Goal: Check status: Check status

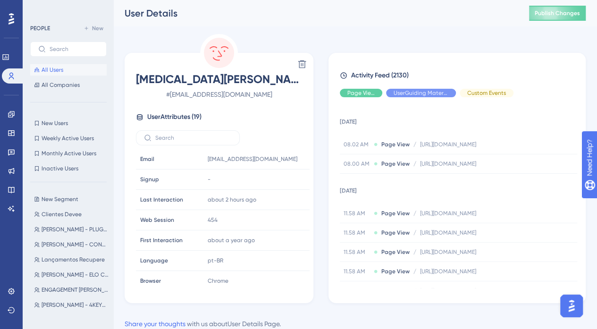
scroll to position [519, 0]
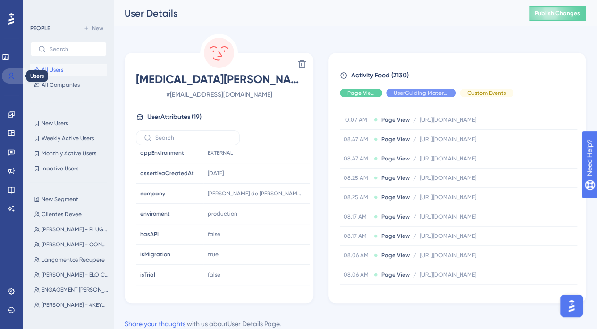
click at [11, 76] on icon at bounding box center [11, 76] width 5 height 7
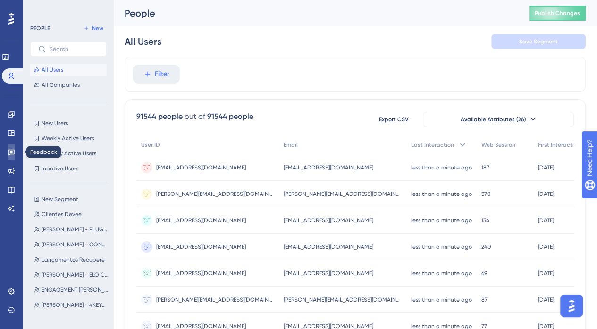
click at [10, 154] on icon at bounding box center [11, 153] width 7 height 6
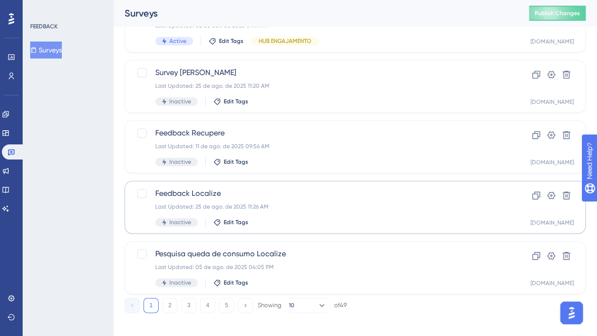
scroll to position [396, 0]
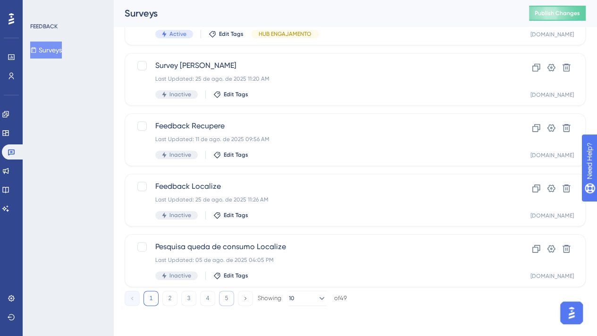
click at [227, 302] on button "5" at bounding box center [226, 298] width 15 height 15
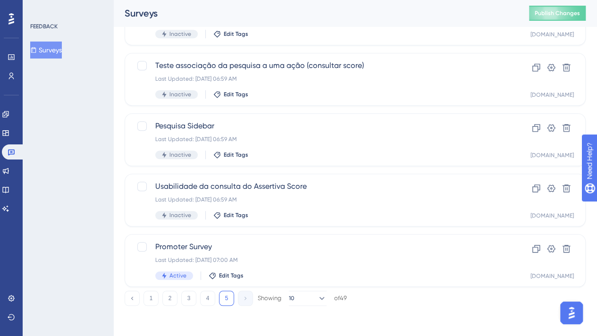
scroll to position [336, 0]
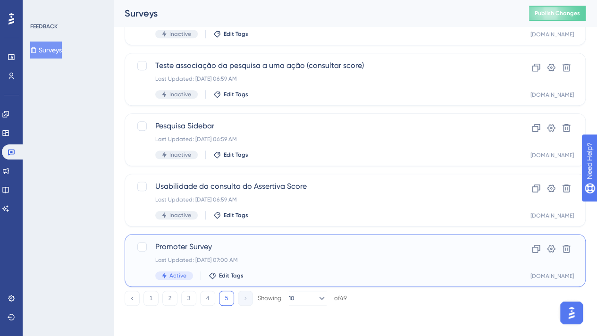
click at [442, 274] on div "Active Edit Tags" at bounding box center [317, 275] width 324 height 8
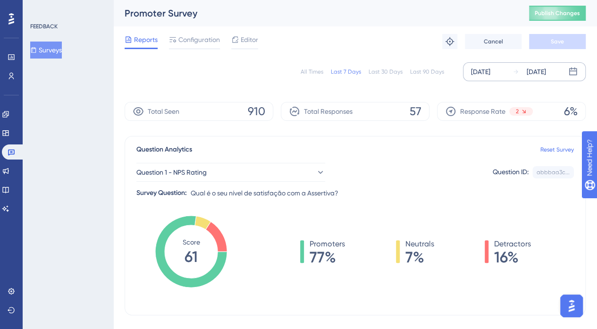
click at [486, 71] on div "[DATE]" at bounding box center [480, 71] width 19 height 11
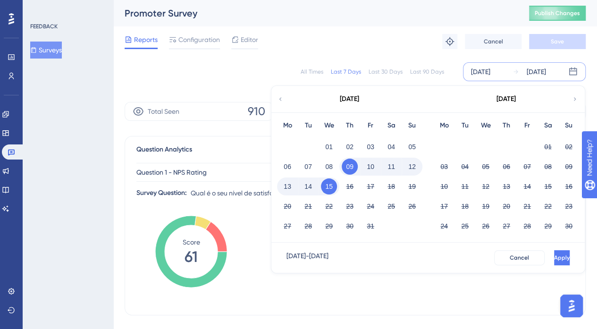
click at [280, 100] on icon at bounding box center [280, 99] width 7 height 8
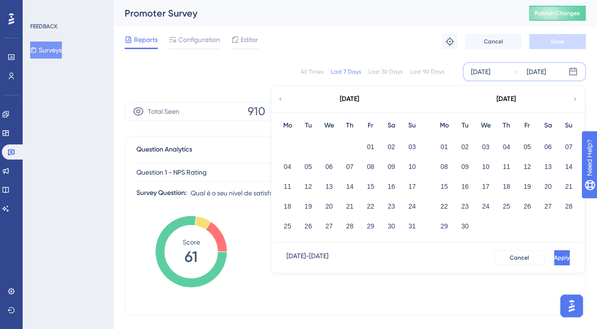
click at [280, 101] on icon at bounding box center [280, 99] width 7 height 8
click at [283, 100] on icon at bounding box center [280, 99] width 7 height 8
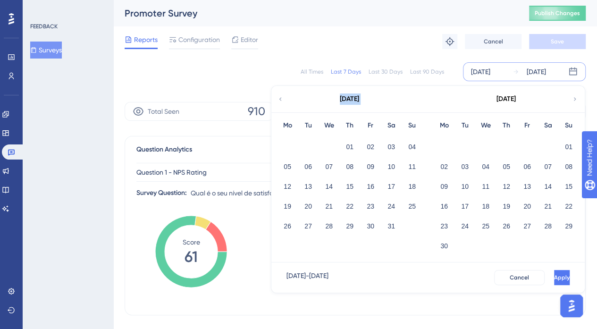
click at [283, 100] on icon at bounding box center [280, 99] width 7 height 8
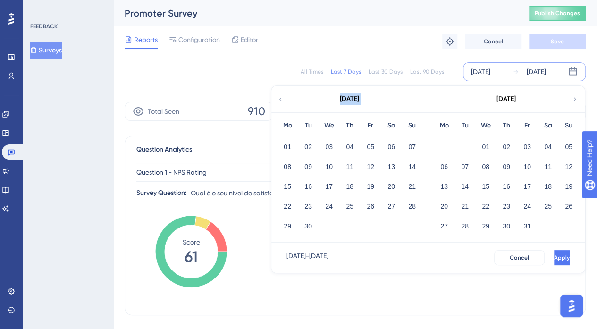
click at [283, 100] on icon at bounding box center [280, 99] width 7 height 8
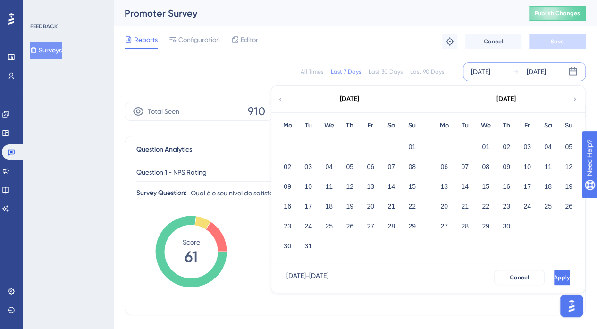
click at [283, 100] on icon at bounding box center [280, 99] width 7 height 8
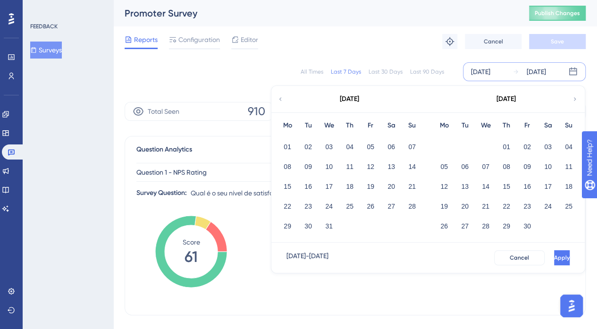
click at [574, 96] on icon at bounding box center [575, 99] width 7 height 8
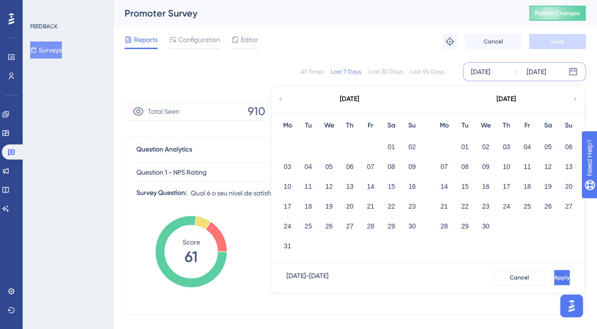
click at [574, 96] on icon at bounding box center [575, 99] width 7 height 8
click at [567, 148] on button "01" at bounding box center [569, 147] width 16 height 16
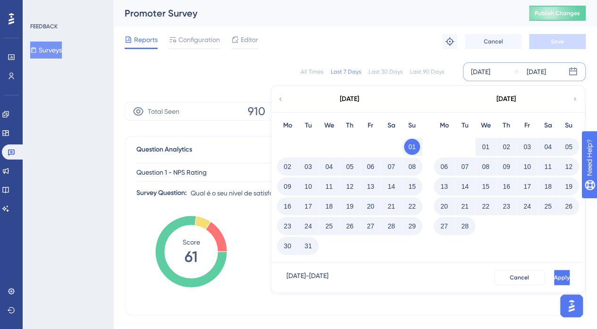
click at [575, 96] on icon at bounding box center [575, 99] width 7 height 8
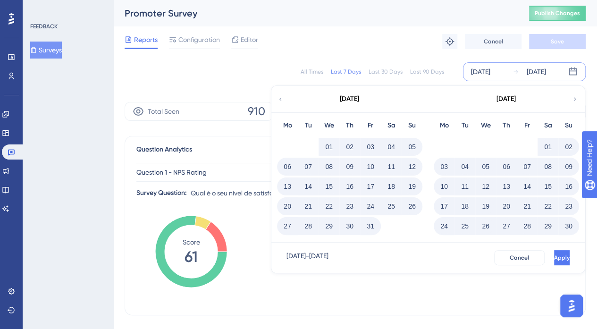
click at [575, 96] on icon at bounding box center [575, 99] width 7 height 8
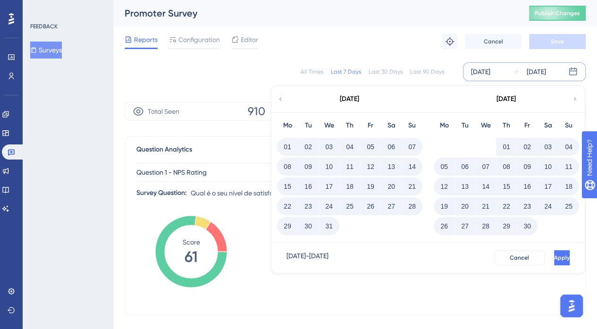
click at [576, 97] on icon at bounding box center [575, 99] width 7 height 8
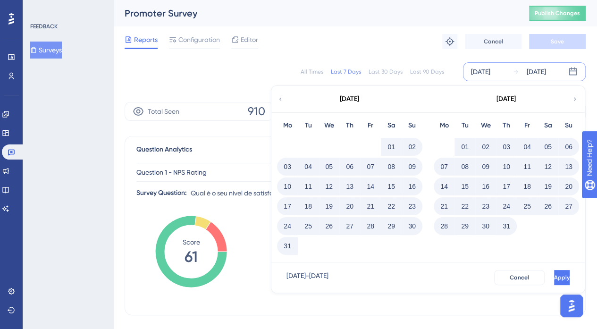
click at [280, 98] on icon at bounding box center [280, 99] width 7 height 8
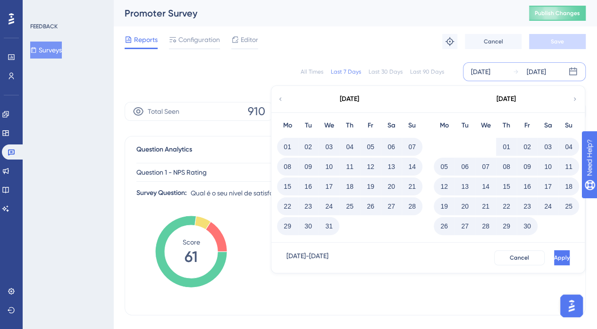
click at [528, 229] on button "30" at bounding box center [527, 226] width 16 height 16
click at [510, 258] on span "Cancel" at bounding box center [519, 258] width 19 height 8
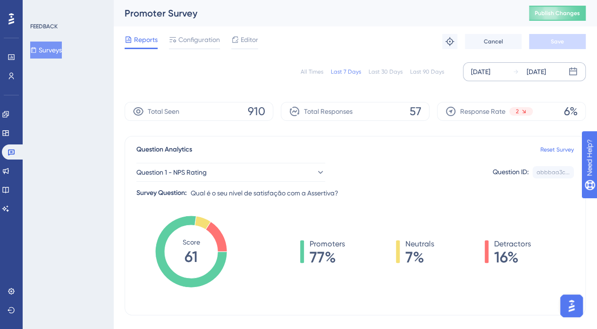
click at [490, 69] on div "[DATE]" at bounding box center [480, 71] width 19 height 11
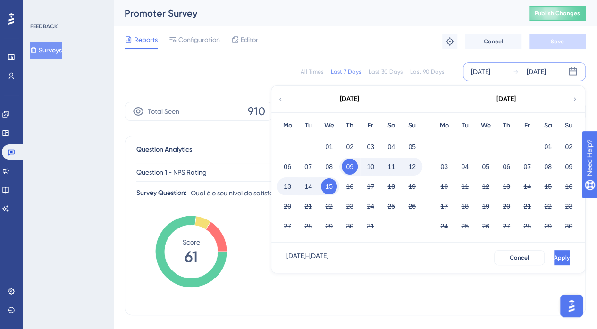
click at [279, 99] on icon at bounding box center [280, 99] width 7 height 8
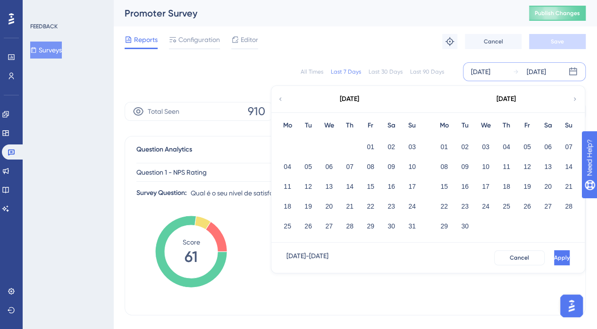
click at [279, 99] on icon at bounding box center [280, 99] width 7 height 8
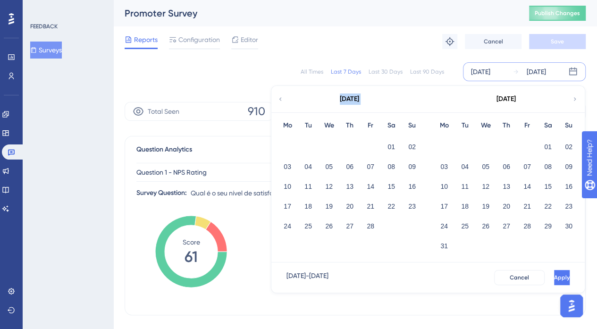
click at [279, 99] on icon at bounding box center [280, 99] width 7 height 8
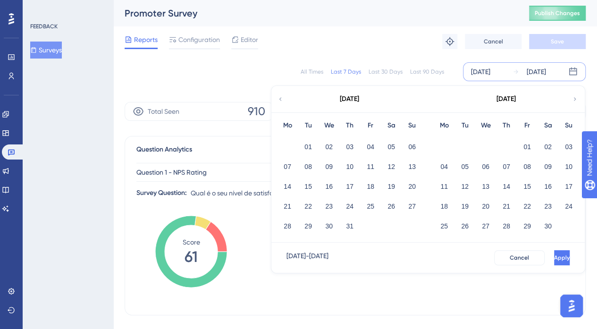
click at [279, 99] on icon at bounding box center [280, 99] width 7 height 8
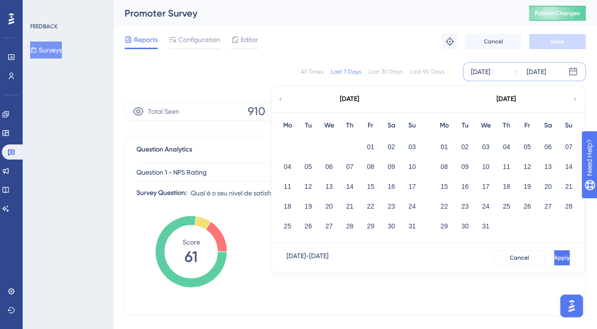
click at [279, 99] on icon at bounding box center [280, 99] width 7 height 8
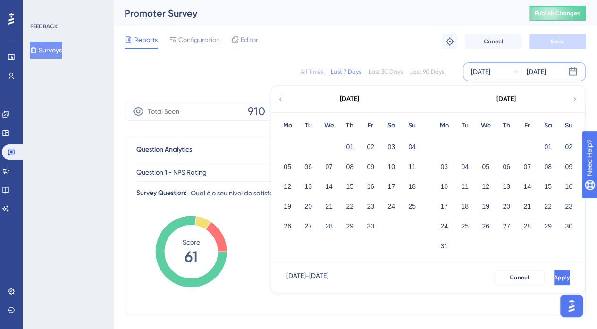
click at [279, 99] on icon at bounding box center [280, 99] width 7 height 8
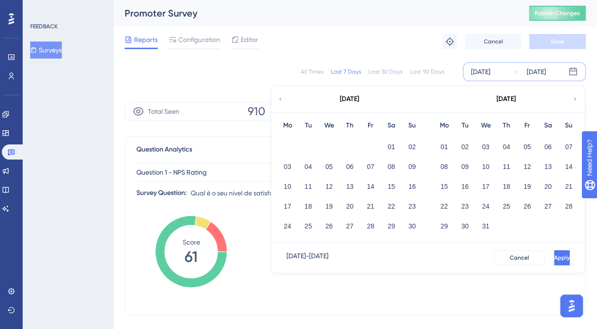
click at [279, 99] on icon at bounding box center [280, 99] width 7 height 8
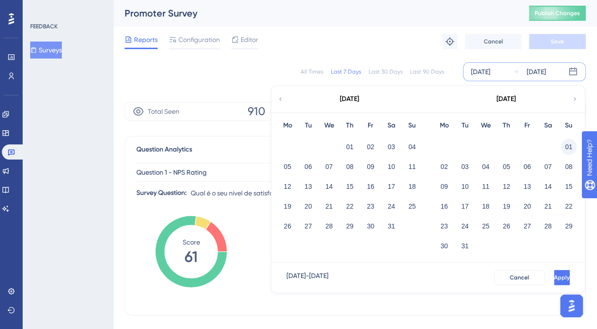
click at [571, 148] on button "01" at bounding box center [569, 147] width 16 height 16
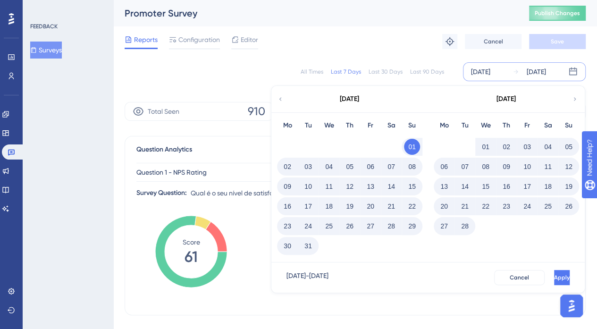
click at [575, 101] on icon at bounding box center [575, 99] width 7 height 8
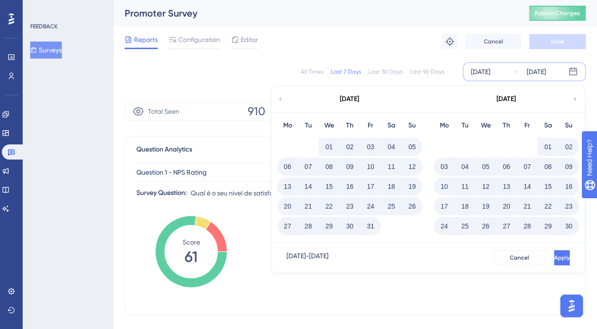
click at [369, 226] on button "31" at bounding box center [370, 226] width 16 height 16
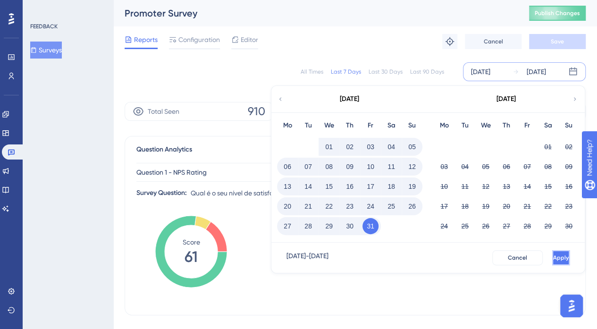
click at [554, 263] on button "Apply" at bounding box center [560, 257] width 17 height 15
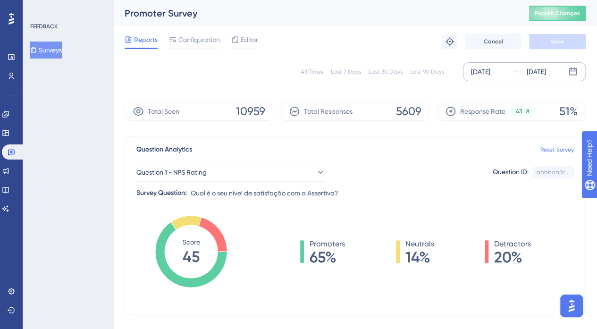
click at [490, 71] on div "[DATE]" at bounding box center [480, 71] width 19 height 11
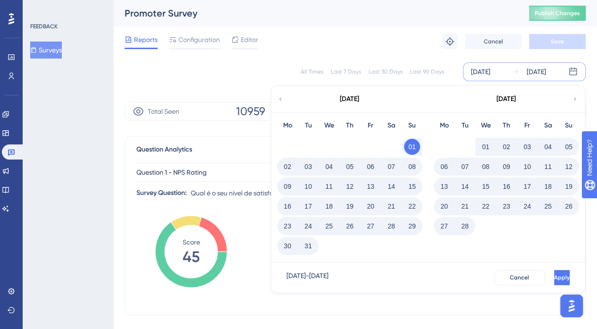
click at [572, 98] on icon at bounding box center [575, 99] width 7 height 8
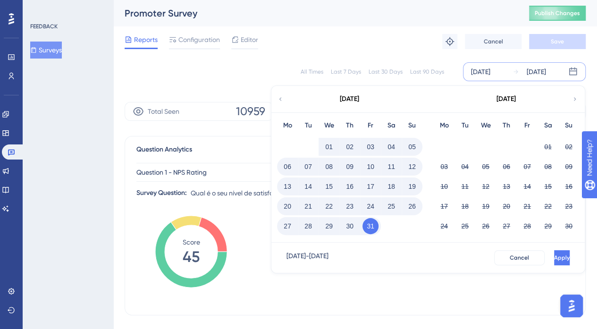
click at [373, 221] on button "31" at bounding box center [370, 226] width 16 height 16
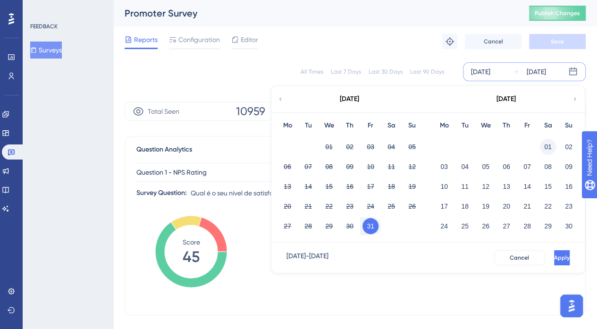
click at [545, 146] on button "01" at bounding box center [548, 147] width 16 height 16
click at [576, 96] on icon at bounding box center [575, 99] width 7 height 8
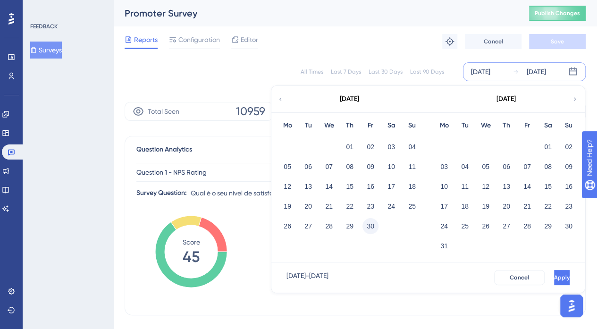
click at [372, 228] on button "30" at bounding box center [370, 226] width 16 height 16
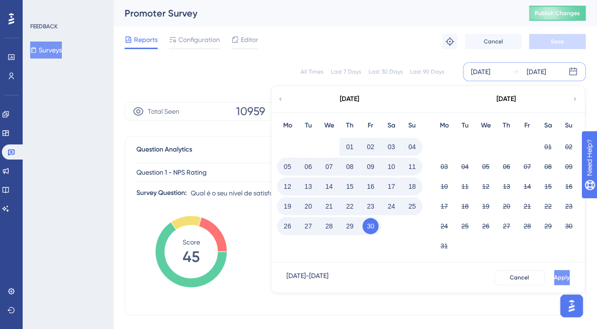
click at [554, 283] on button "Apply" at bounding box center [562, 277] width 16 height 15
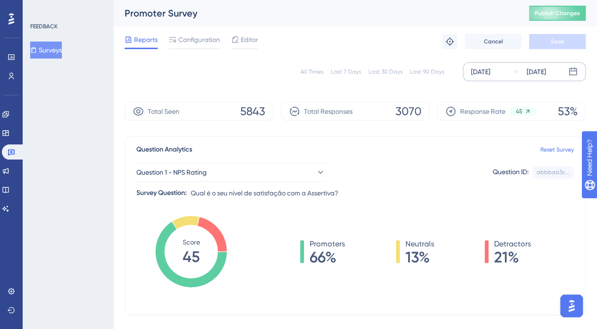
click at [490, 70] on div "[DATE]" at bounding box center [480, 71] width 19 height 11
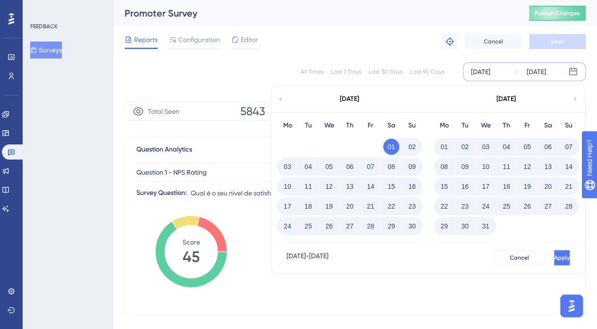
click at [394, 148] on button "01" at bounding box center [391, 147] width 16 height 16
click at [575, 95] on icon at bounding box center [575, 99] width 7 height 8
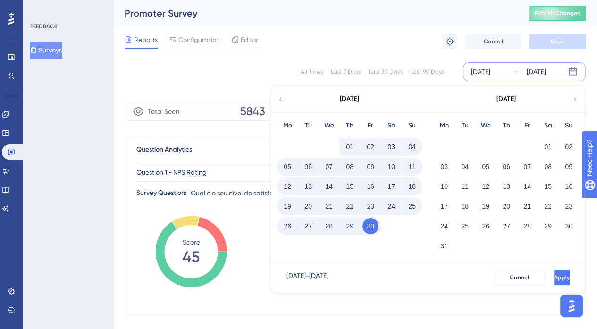
click at [376, 229] on button "30" at bounding box center [370, 226] width 16 height 16
click at [372, 227] on button "30" at bounding box center [370, 226] width 16 height 16
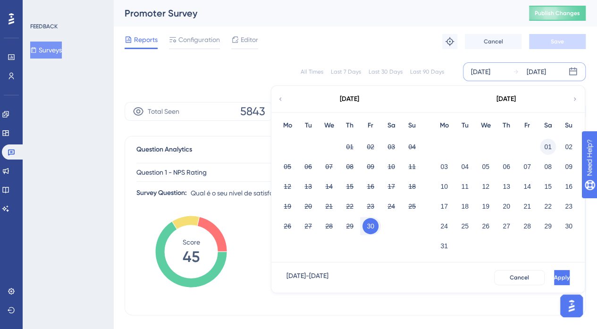
click at [550, 150] on button "01" at bounding box center [548, 147] width 16 height 16
click at [572, 104] on div "[DATE]" at bounding box center [506, 99] width 156 height 26
click at [575, 97] on icon at bounding box center [575, 99] width 7 height 8
click at [391, 227] on button "30" at bounding box center [391, 226] width 16 height 16
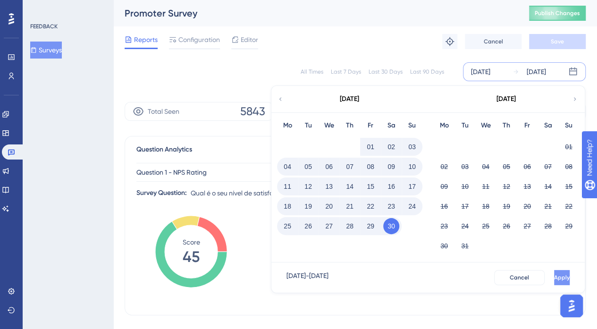
click at [554, 275] on button "Apply" at bounding box center [562, 277] width 16 height 15
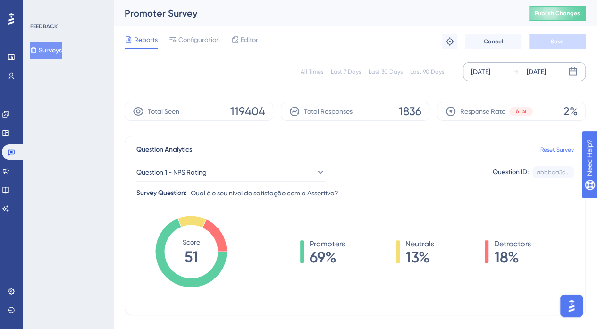
click at [490, 76] on div "[DATE]" at bounding box center [480, 71] width 19 height 11
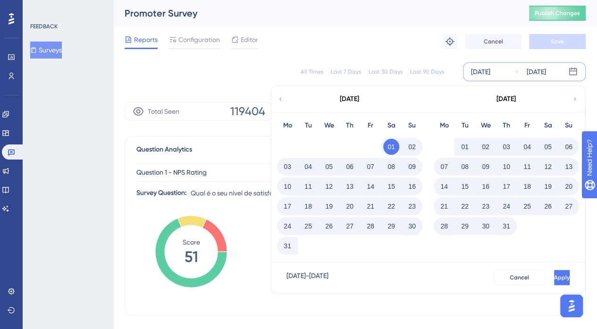
click at [574, 95] on icon at bounding box center [575, 99] width 7 height 8
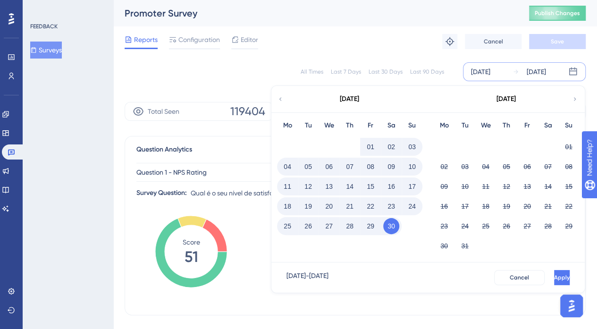
click at [389, 230] on button "30" at bounding box center [391, 226] width 16 height 16
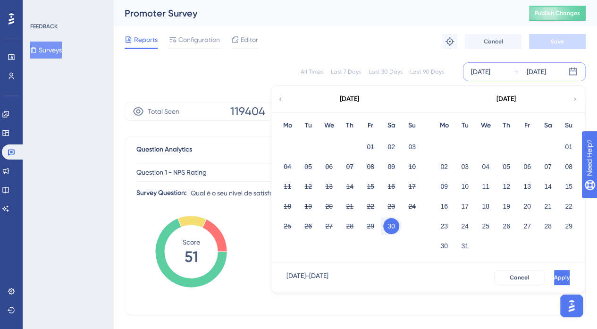
click at [389, 230] on button "30" at bounding box center [391, 226] width 16 height 16
click at [391, 224] on button "30" at bounding box center [391, 226] width 16 height 16
drag, startPoint x: 572, startPoint y: 147, endPoint x: 722, endPoint y: 213, distance: 162.9
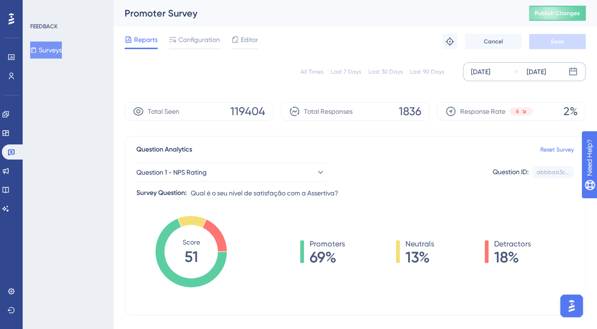
click at [541, 64] on div "[DATE] [DATE]" at bounding box center [524, 71] width 123 height 19
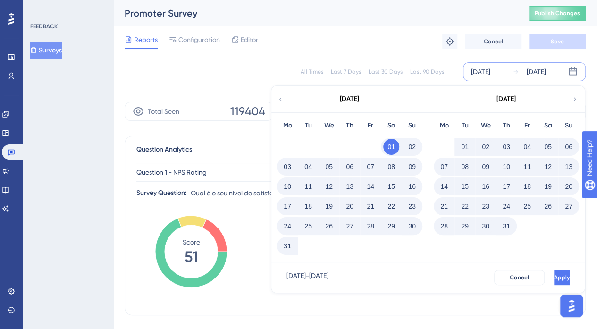
click at [573, 102] on icon at bounding box center [575, 99] width 7 height 8
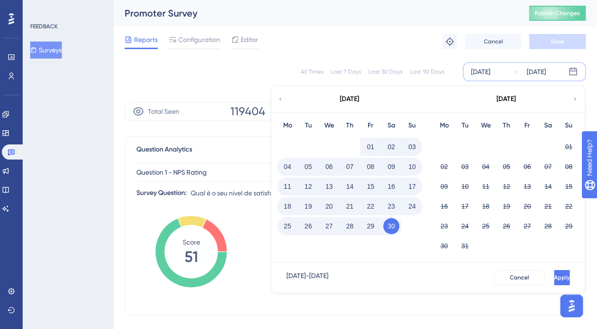
click at [391, 227] on button "30" at bounding box center [391, 226] width 16 height 16
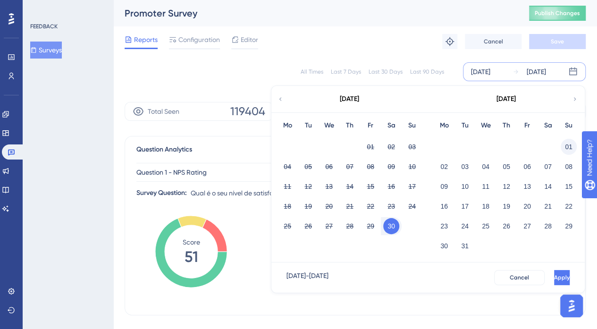
click at [563, 144] on button "01" at bounding box center [569, 147] width 16 height 16
click at [574, 100] on icon at bounding box center [575, 98] width 2 height 3
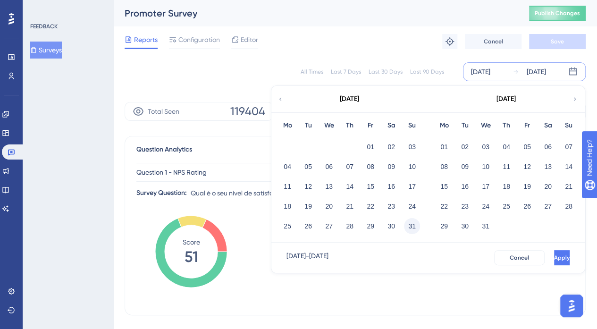
click at [414, 221] on button "31" at bounding box center [412, 226] width 16 height 16
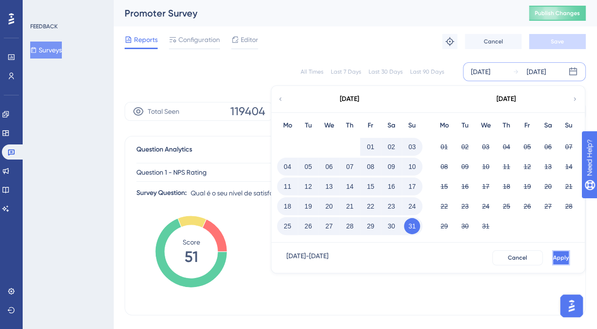
click at [558, 257] on button "Apply" at bounding box center [560, 257] width 17 height 15
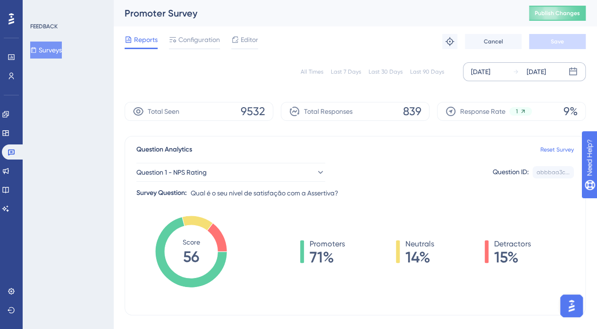
click at [490, 73] on div "[DATE]" at bounding box center [480, 71] width 19 height 11
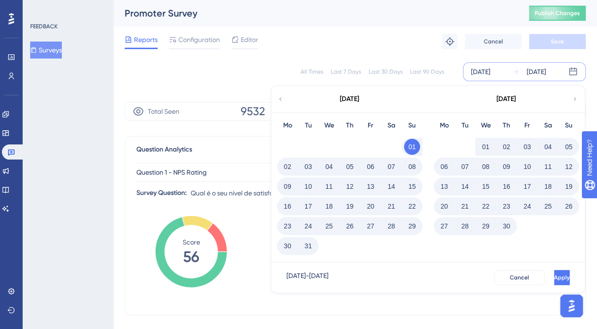
click at [571, 98] on div "[DATE]" at bounding box center [506, 99] width 156 height 26
click at [577, 101] on icon at bounding box center [575, 99] width 7 height 8
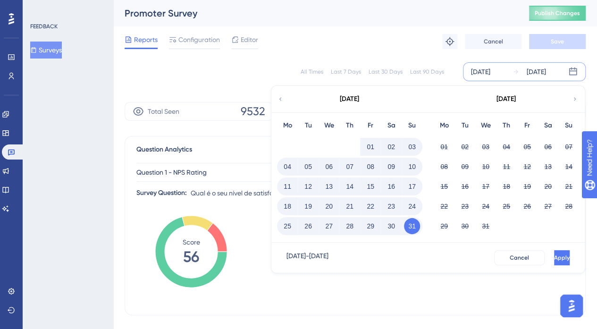
click at [413, 227] on button "31" at bounding box center [412, 226] width 16 height 16
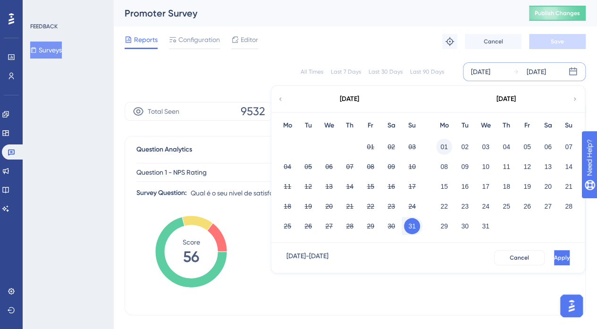
click at [439, 149] on button "01" at bounding box center [444, 147] width 16 height 16
click at [441, 150] on button "01" at bounding box center [444, 147] width 16 height 16
click at [572, 98] on icon at bounding box center [575, 99] width 7 height 8
click at [408, 227] on button "31" at bounding box center [412, 226] width 16 height 16
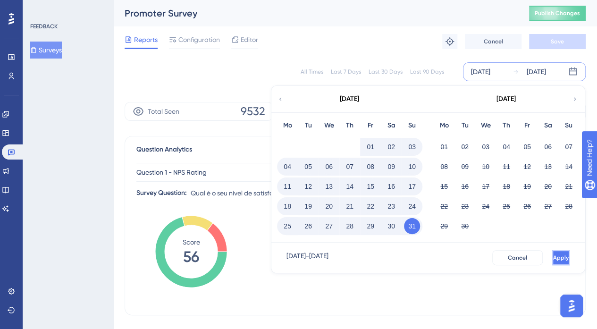
click at [553, 255] on span "Apply" at bounding box center [561, 258] width 16 height 8
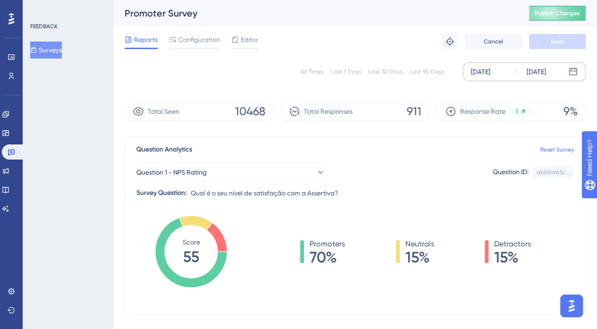
click at [490, 73] on div "[DATE]" at bounding box center [480, 71] width 19 height 11
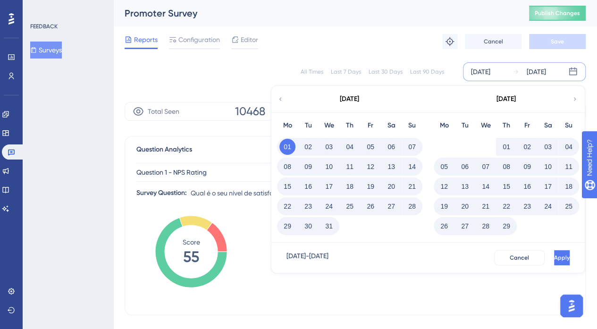
click at [574, 99] on icon at bounding box center [575, 99] width 7 height 8
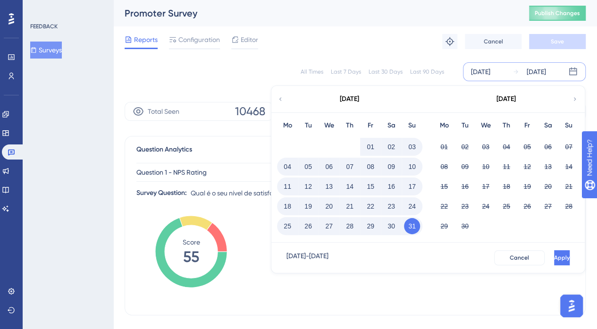
click at [409, 223] on button "31" at bounding box center [412, 226] width 16 height 16
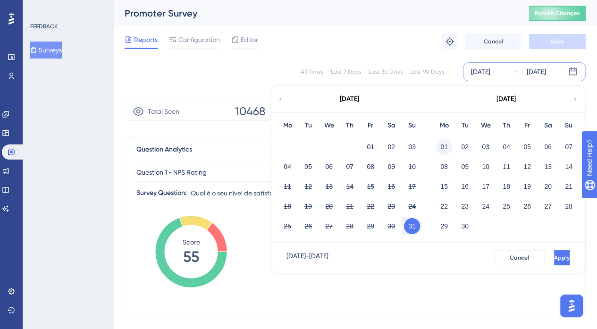
click at [439, 149] on button "01" at bounding box center [444, 147] width 16 height 16
click at [578, 101] on icon at bounding box center [575, 99] width 7 height 8
click at [410, 226] on button "30" at bounding box center [412, 226] width 16 height 16
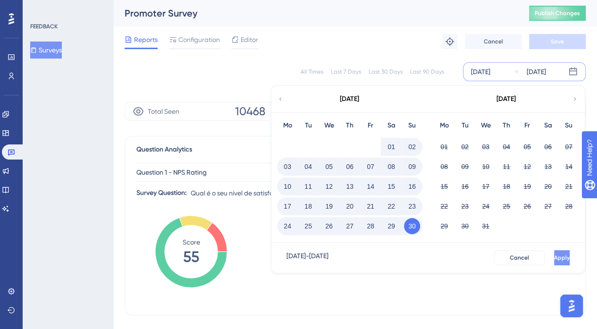
click at [554, 260] on span "Apply" at bounding box center [562, 258] width 16 height 8
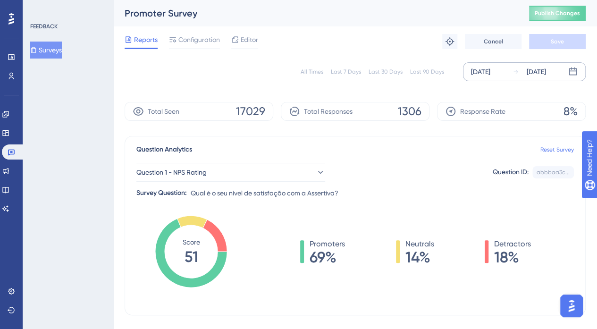
click at [490, 76] on div "[DATE]" at bounding box center [480, 71] width 19 height 11
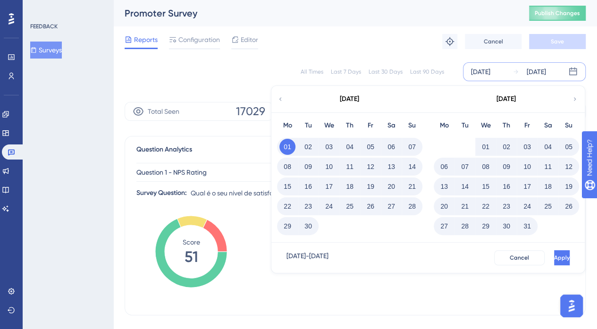
click at [575, 101] on icon at bounding box center [575, 99] width 7 height 8
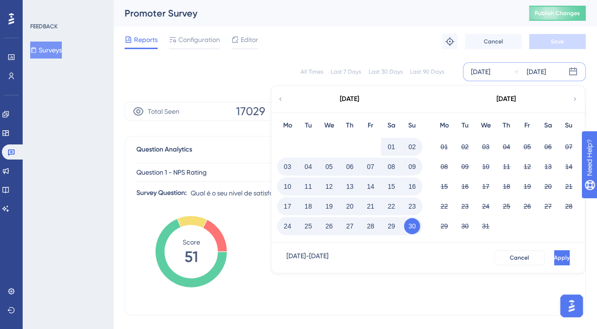
click at [414, 225] on button "30" at bounding box center [412, 226] width 16 height 16
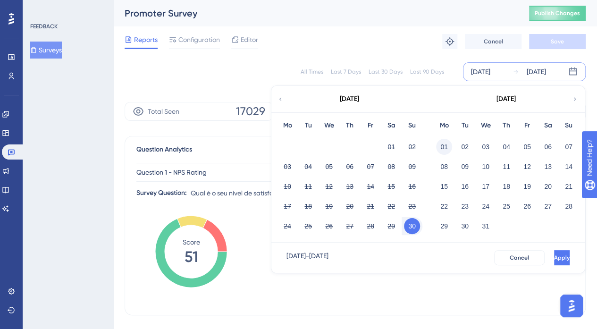
click at [440, 146] on button "01" at bounding box center [444, 147] width 16 height 16
click at [575, 97] on icon at bounding box center [575, 99] width 7 height 8
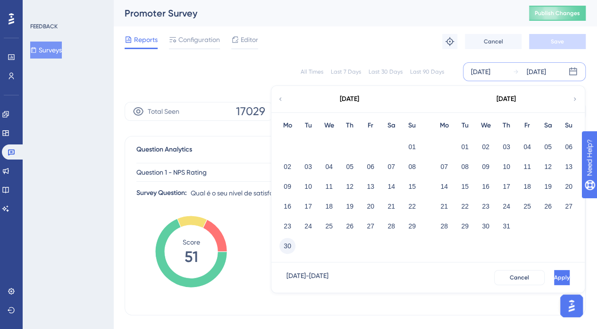
click at [284, 244] on button "30" at bounding box center [287, 246] width 16 height 16
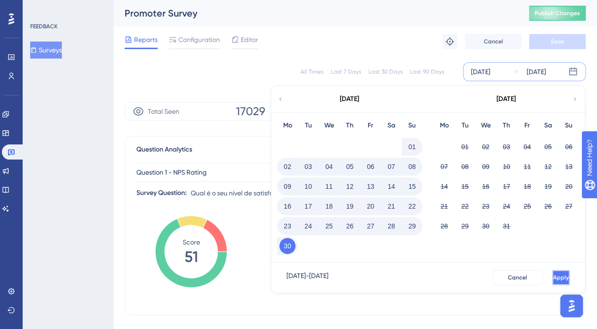
click at [552, 272] on button "Apply" at bounding box center [560, 277] width 17 height 15
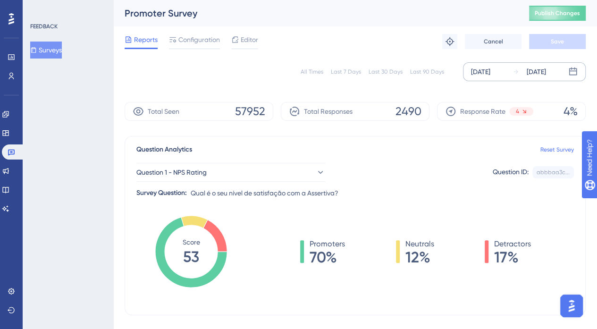
click at [518, 70] on div "[DATE]" at bounding box center [530, 71] width 34 height 11
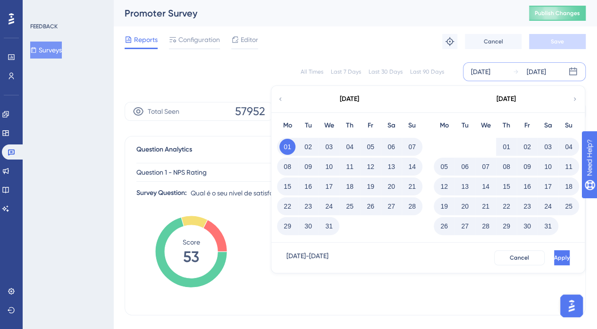
click at [579, 99] on div "[DATE]" at bounding box center [506, 99] width 156 height 26
click at [573, 98] on icon at bounding box center [575, 99] width 7 height 8
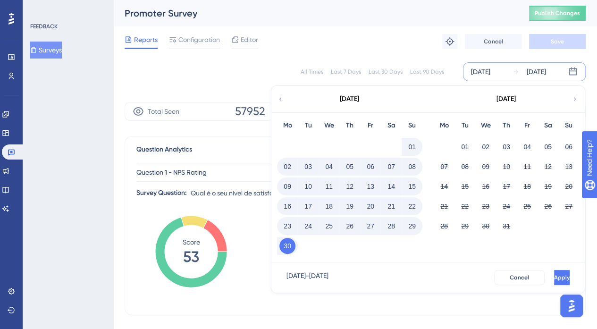
click at [573, 98] on icon at bounding box center [575, 99] width 7 height 8
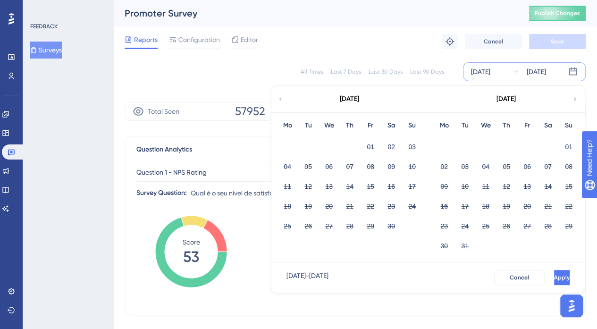
click at [281, 95] on icon at bounding box center [280, 99] width 7 height 8
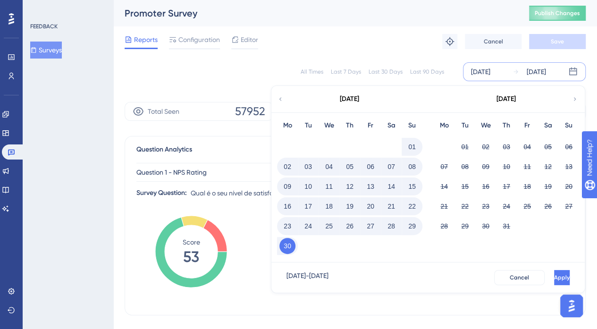
click at [288, 246] on button "30" at bounding box center [287, 246] width 16 height 16
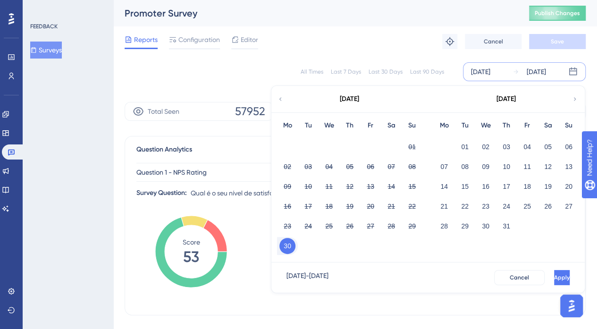
click at [573, 98] on div "[DATE]" at bounding box center [506, 99] width 156 height 26
click at [462, 143] on button "01" at bounding box center [465, 147] width 16 height 16
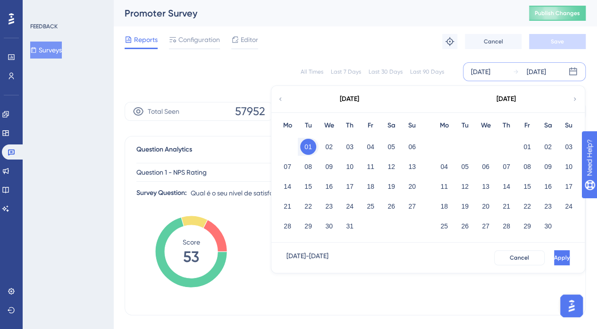
click at [568, 96] on div "[DATE]" at bounding box center [506, 99] width 156 height 26
click at [578, 102] on icon at bounding box center [575, 99] width 7 height 8
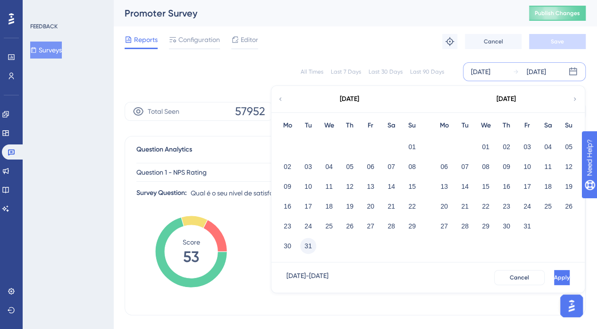
click at [309, 241] on button "31" at bounding box center [308, 246] width 16 height 16
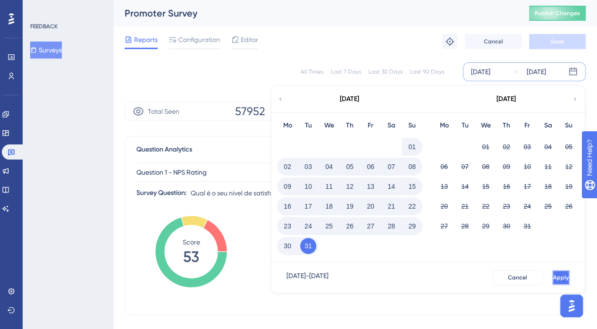
click at [553, 275] on span "Apply" at bounding box center [561, 278] width 16 height 8
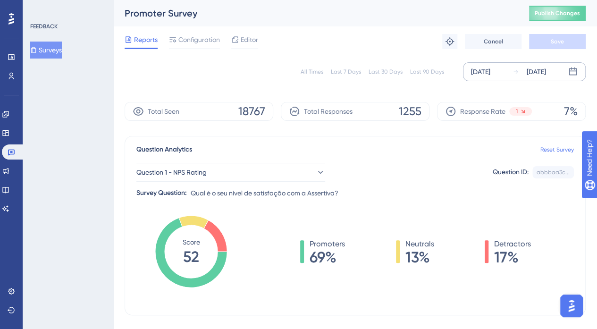
click at [490, 75] on div "[DATE]" at bounding box center [480, 71] width 19 height 11
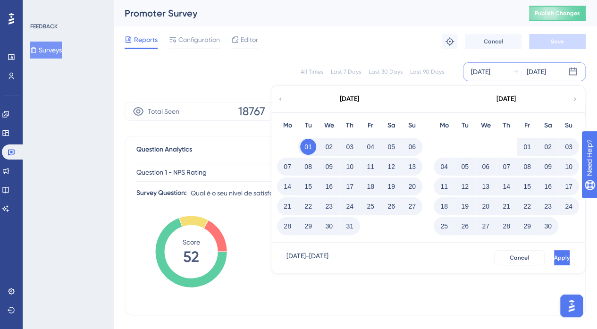
click at [280, 95] on icon at bounding box center [280, 99] width 7 height 8
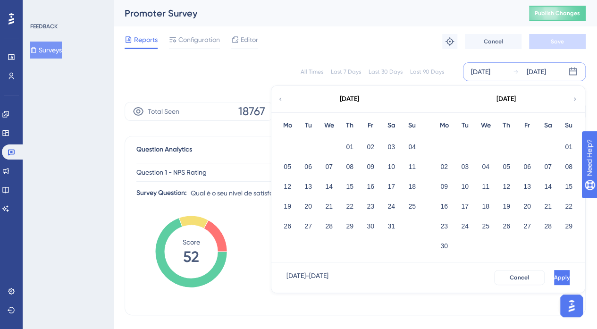
click at [280, 95] on icon at bounding box center [280, 99] width 7 height 8
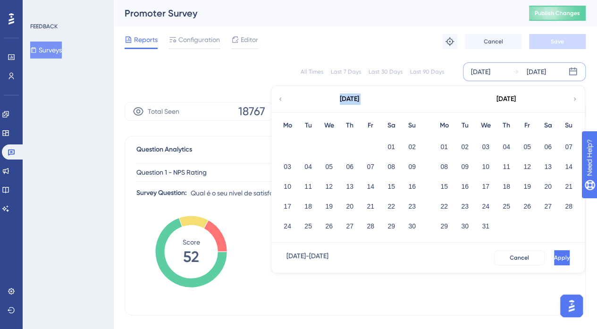
click at [280, 95] on icon at bounding box center [280, 99] width 7 height 8
click at [482, 71] on div "[DATE]" at bounding box center [480, 71] width 19 height 11
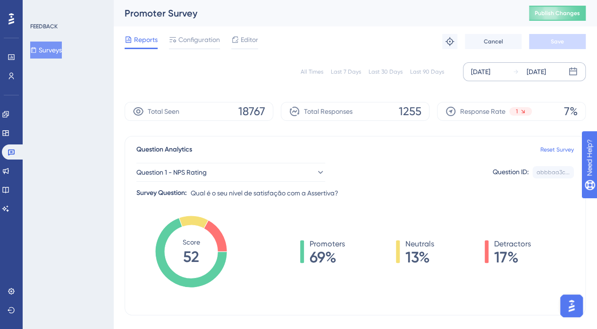
click at [482, 71] on div "[DATE]" at bounding box center [480, 71] width 19 height 11
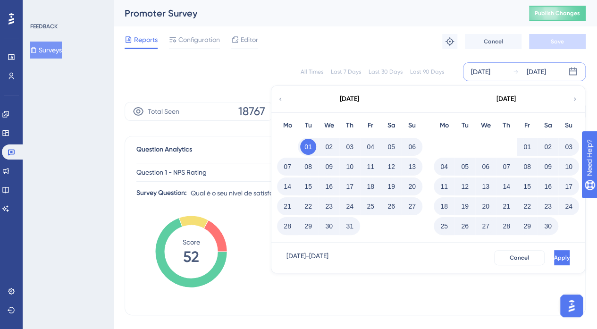
click at [283, 92] on div "[DATE]" at bounding box center [349, 99] width 156 height 26
click at [279, 96] on icon at bounding box center [280, 99] width 7 height 8
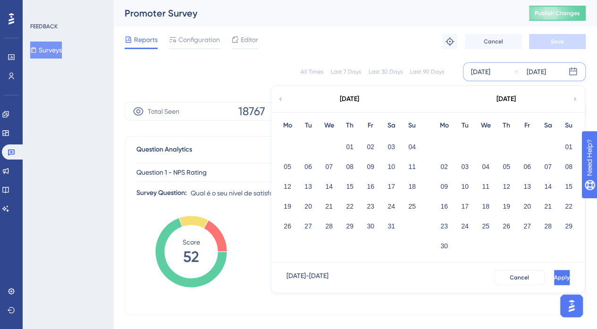
click at [279, 96] on icon at bounding box center [280, 99] width 7 height 8
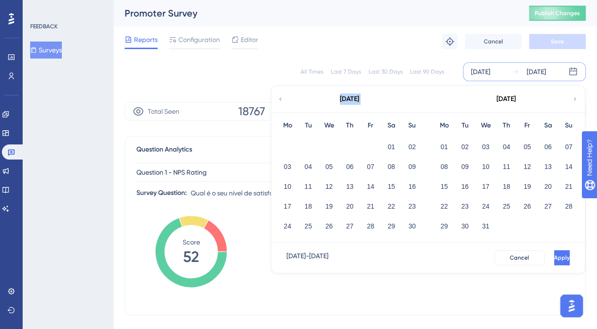
click at [279, 96] on icon at bounding box center [280, 99] width 7 height 8
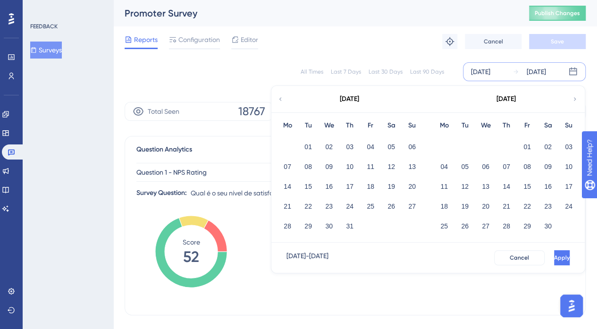
click at [279, 96] on icon at bounding box center [280, 99] width 7 height 8
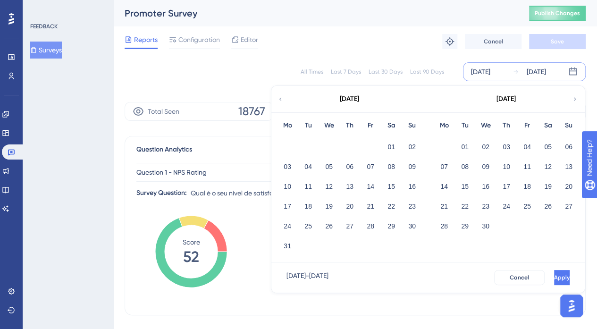
click at [575, 101] on icon at bounding box center [575, 99] width 7 height 8
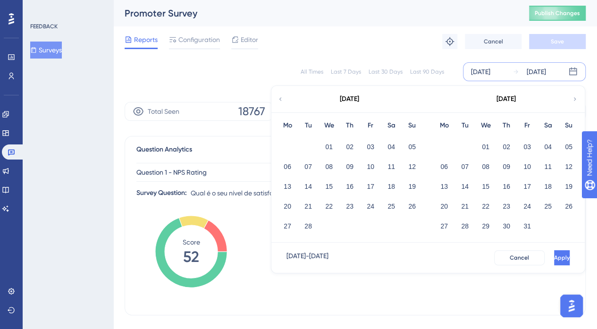
click at [282, 100] on icon at bounding box center [280, 99] width 7 height 8
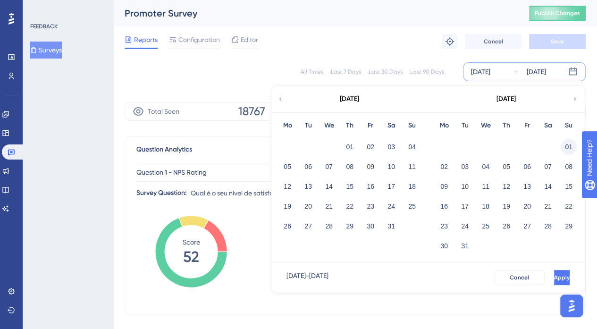
click at [565, 144] on button "01" at bounding box center [569, 147] width 16 height 16
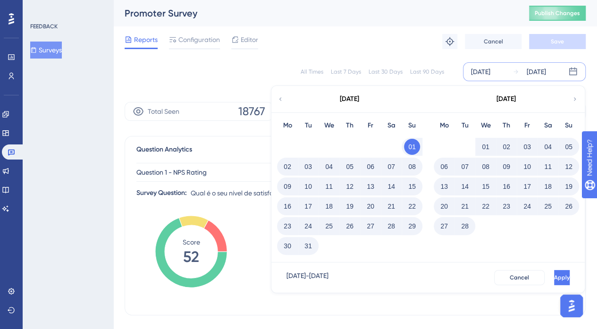
click at [575, 102] on icon at bounding box center [575, 99] width 7 height 8
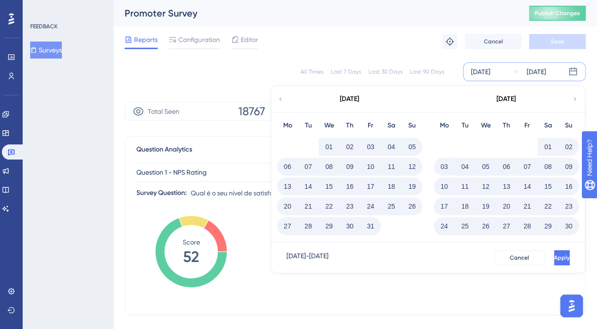
click at [575, 102] on icon at bounding box center [575, 99] width 7 height 8
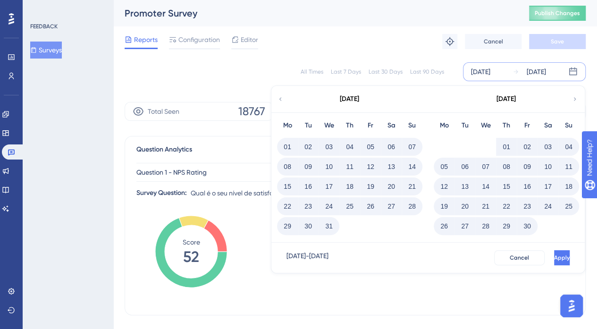
click at [529, 226] on button "30" at bounding box center [527, 226] width 16 height 16
click at [553, 258] on span "Apply" at bounding box center [561, 258] width 16 height 8
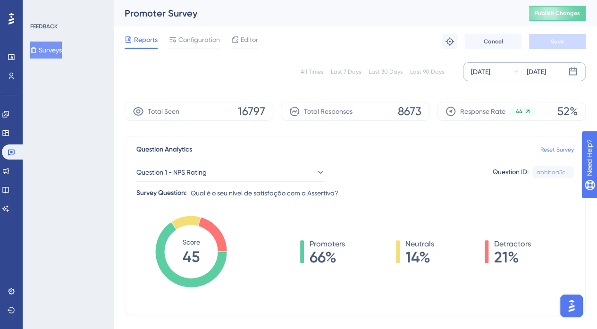
click at [490, 75] on div "[DATE]" at bounding box center [480, 71] width 19 height 11
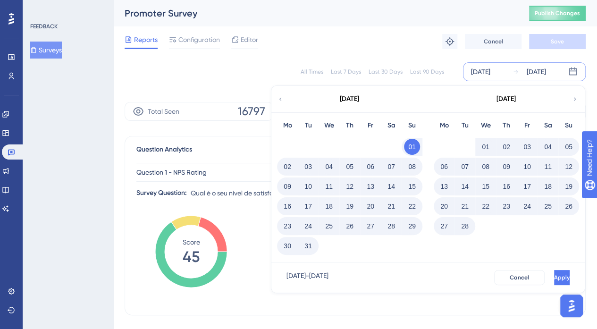
click at [572, 102] on icon at bounding box center [575, 99] width 7 height 8
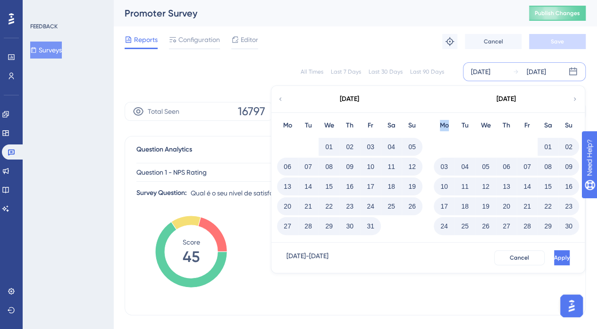
click at [572, 102] on icon at bounding box center [575, 99] width 7 height 8
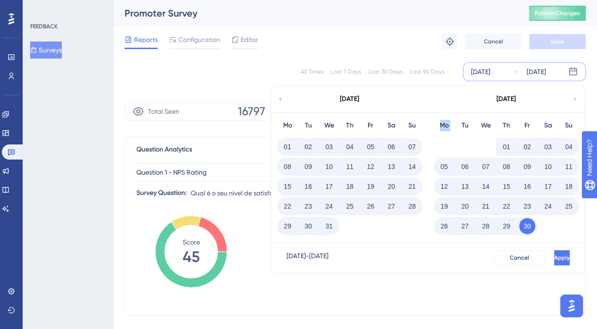
click at [572, 102] on icon at bounding box center [575, 99] width 7 height 8
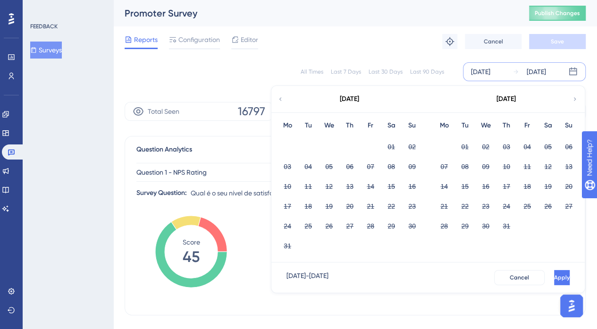
click at [281, 96] on icon at bounding box center [280, 99] width 7 height 8
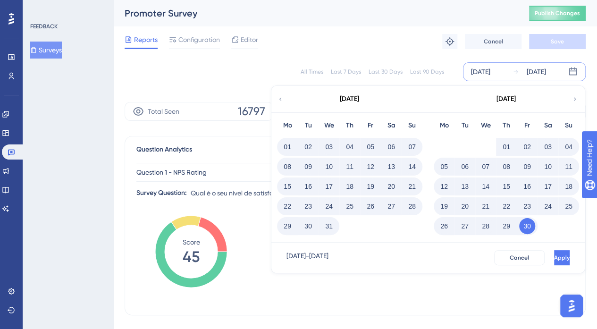
click at [529, 223] on button "30" at bounding box center [527, 226] width 16 height 16
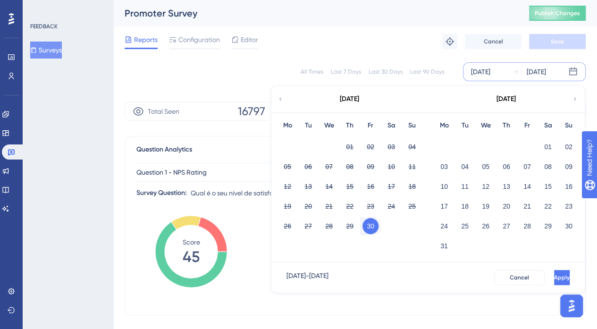
click at [575, 101] on icon at bounding box center [575, 99] width 7 height 8
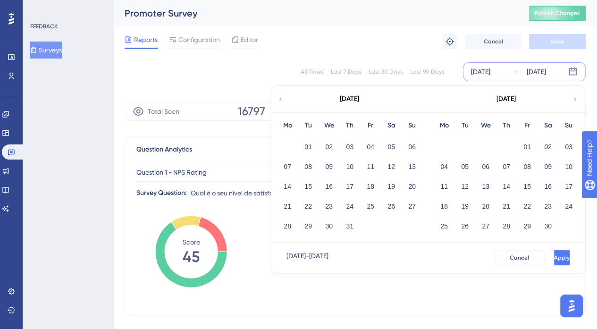
click at [280, 97] on icon at bounding box center [280, 99] width 7 height 8
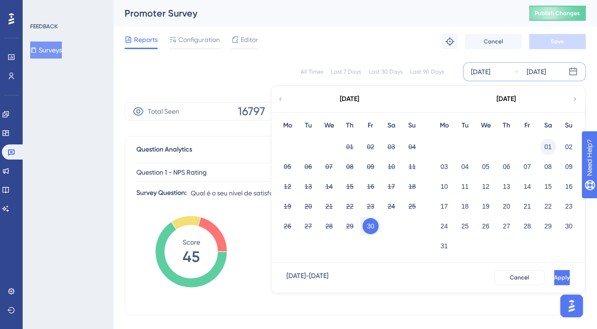
click at [546, 148] on button "01" at bounding box center [548, 147] width 16 height 16
click at [574, 99] on icon at bounding box center [575, 99] width 7 height 8
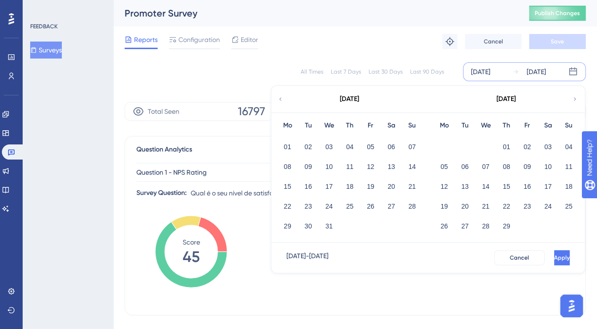
click at [283, 95] on icon at bounding box center [280, 99] width 7 height 8
click at [571, 226] on button "31" at bounding box center [569, 226] width 16 height 16
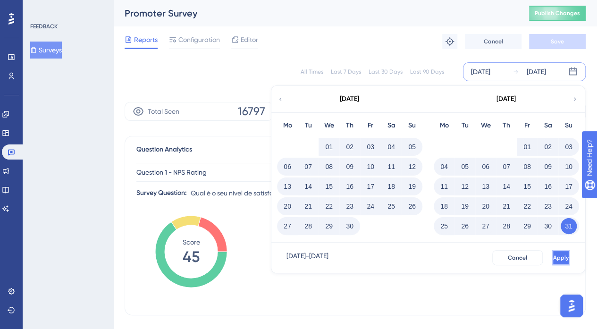
click at [553, 257] on span "Apply" at bounding box center [561, 258] width 16 height 8
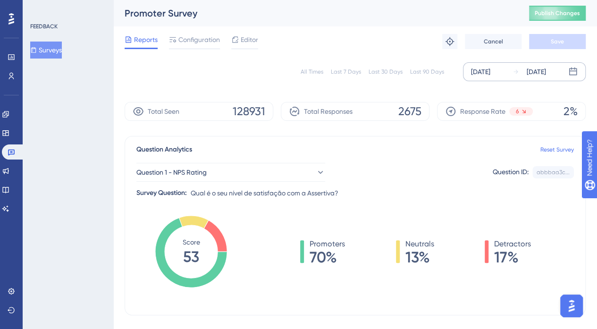
click at [490, 72] on div "[DATE]" at bounding box center [480, 71] width 19 height 11
click at [536, 72] on div "[DATE]" at bounding box center [536, 71] width 19 height 11
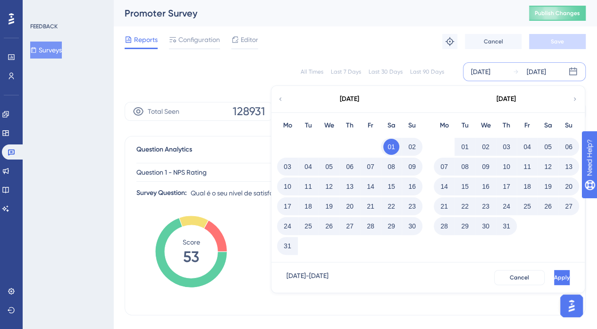
click at [572, 101] on icon at bounding box center [575, 99] width 7 height 8
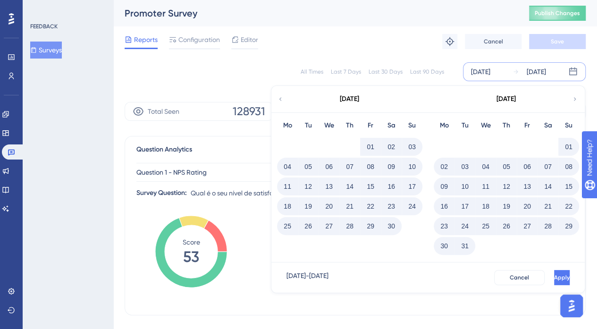
click at [571, 99] on div "[DATE]" at bounding box center [506, 99] width 156 height 26
click at [574, 95] on icon at bounding box center [575, 99] width 7 height 8
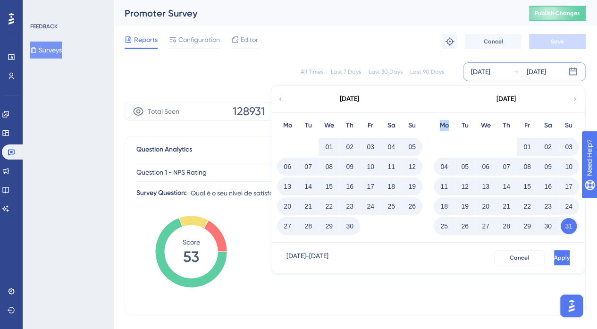
click at [574, 95] on icon at bounding box center [575, 99] width 7 height 8
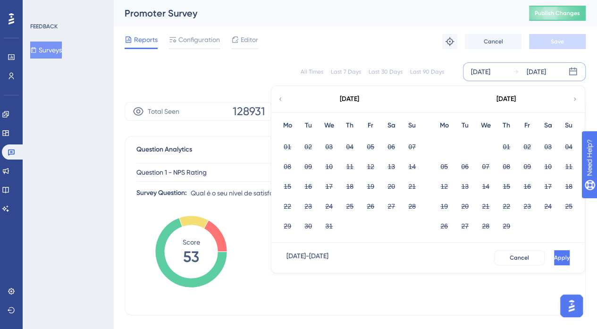
click at [574, 95] on icon at bounding box center [575, 99] width 7 height 8
click at [280, 99] on icon at bounding box center [280, 98] width 2 height 3
click at [282, 104] on div "[DATE]" at bounding box center [349, 99] width 156 height 26
click at [286, 99] on div "[DATE]" at bounding box center [349, 99] width 156 height 26
click at [278, 99] on icon at bounding box center [280, 99] width 7 height 8
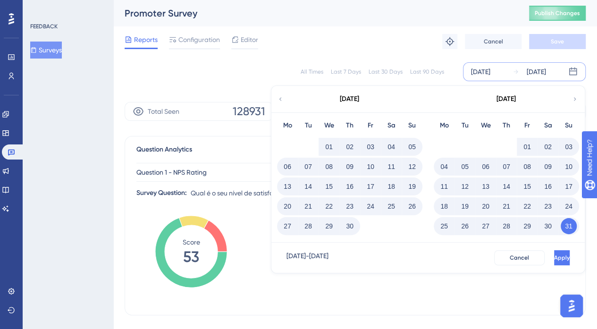
click at [568, 221] on button "31" at bounding box center [569, 226] width 16 height 16
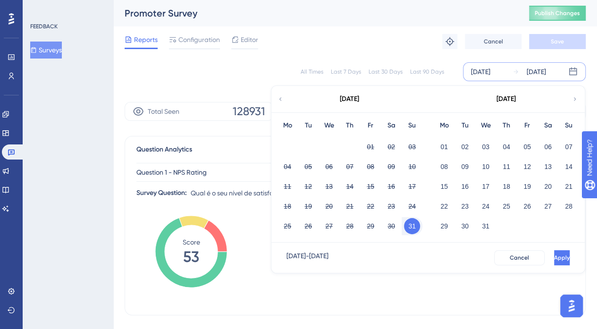
click at [574, 106] on div "[DATE]" at bounding box center [506, 99] width 156 height 26
click at [574, 101] on icon at bounding box center [575, 99] width 7 height 8
click at [283, 98] on icon at bounding box center [280, 99] width 7 height 8
click at [445, 149] on button "01" at bounding box center [444, 147] width 16 height 16
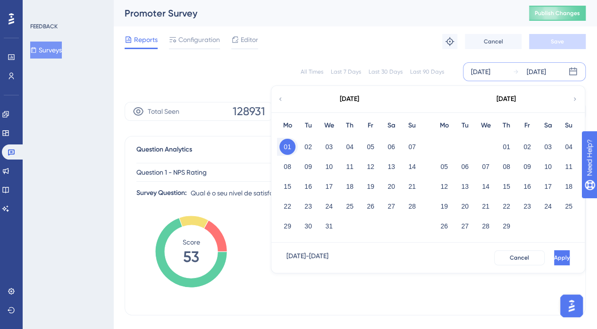
click at [572, 101] on icon at bounding box center [575, 99] width 7 height 8
click at [571, 101] on div "[DATE]" at bounding box center [506, 99] width 156 height 26
click at [576, 99] on icon at bounding box center [575, 99] width 7 height 8
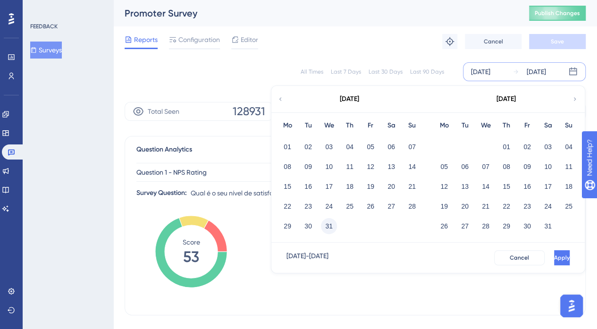
click at [336, 228] on button "31" at bounding box center [329, 226] width 16 height 16
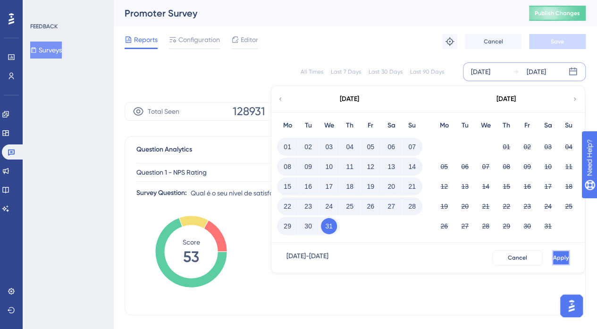
click at [558, 253] on button "Apply" at bounding box center [560, 257] width 17 height 15
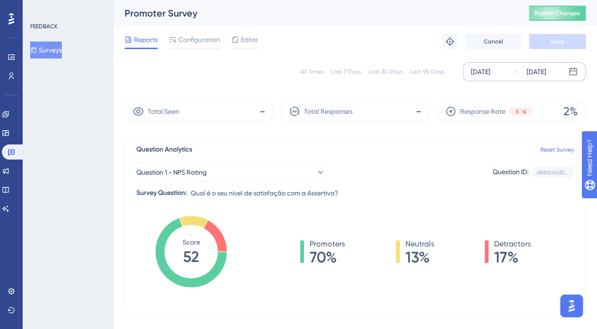
click at [490, 67] on div "[DATE]" at bounding box center [480, 71] width 19 height 11
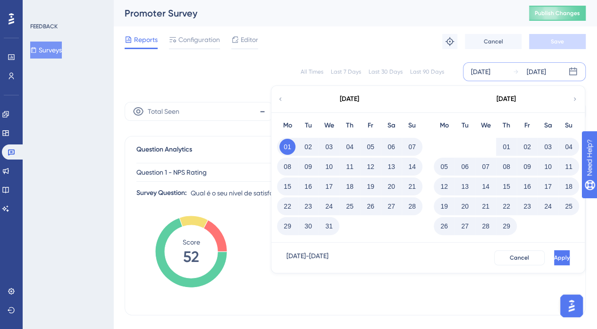
click at [568, 92] on div "[DATE]" at bounding box center [506, 99] width 156 height 26
click at [574, 96] on icon at bounding box center [575, 99] width 7 height 8
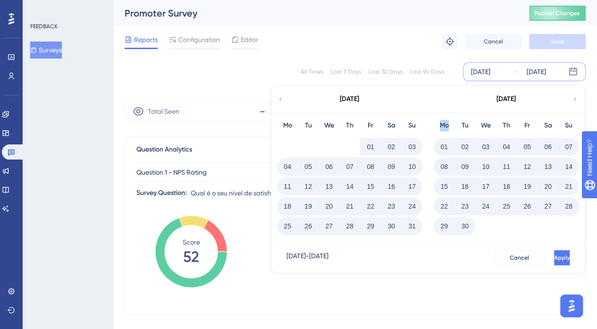
click at [574, 96] on icon at bounding box center [575, 99] width 7 height 8
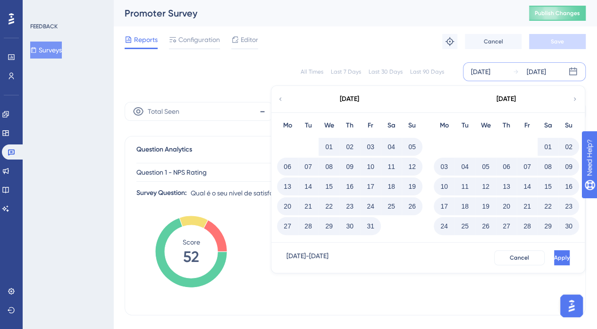
click at [574, 96] on icon at bounding box center [575, 99] width 7 height 8
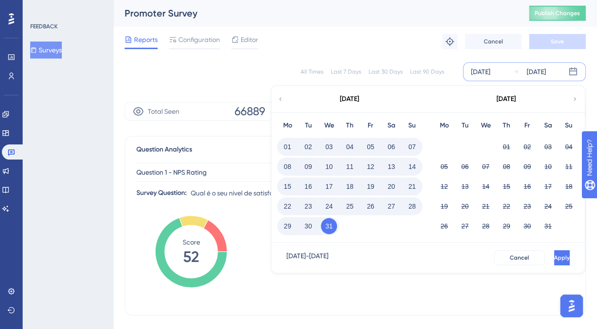
click at [336, 219] on div "31" at bounding box center [329, 226] width 21 height 18
click at [280, 103] on div "[DATE]" at bounding box center [349, 99] width 156 height 26
click at [281, 96] on icon at bounding box center [280, 99] width 7 height 8
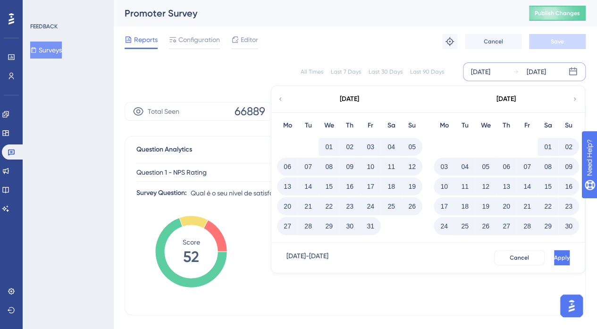
click at [281, 96] on icon at bounding box center [280, 99] width 7 height 8
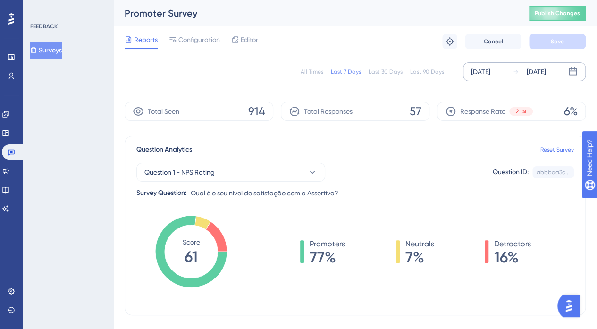
click at [490, 75] on div "[DATE]" at bounding box center [480, 71] width 19 height 11
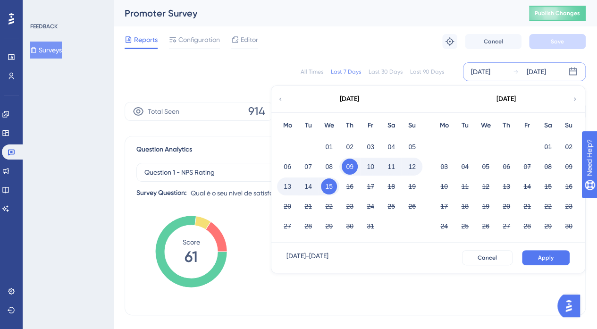
click at [281, 97] on icon at bounding box center [280, 99] width 7 height 8
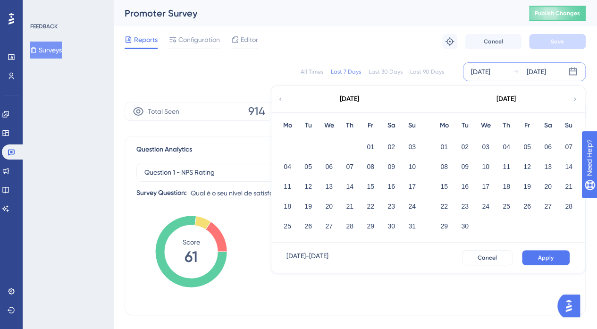
click at [281, 97] on icon at bounding box center [280, 99] width 7 height 8
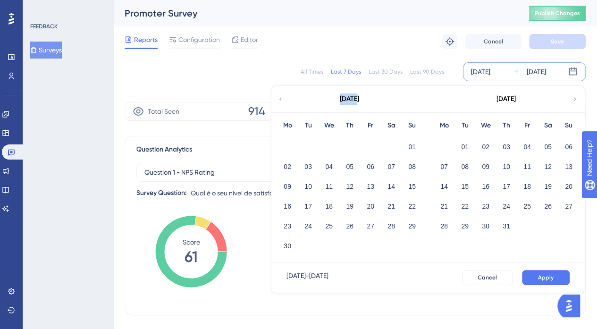
click at [281, 97] on icon at bounding box center [280, 99] width 7 height 8
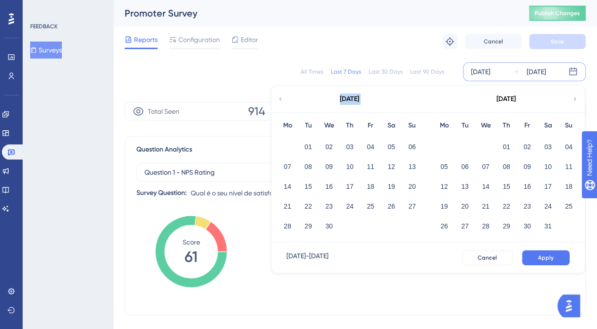
click at [281, 97] on icon at bounding box center [280, 99] width 7 height 8
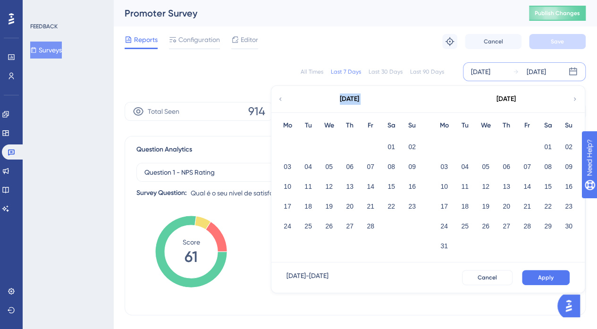
click at [281, 97] on icon at bounding box center [280, 99] width 7 height 8
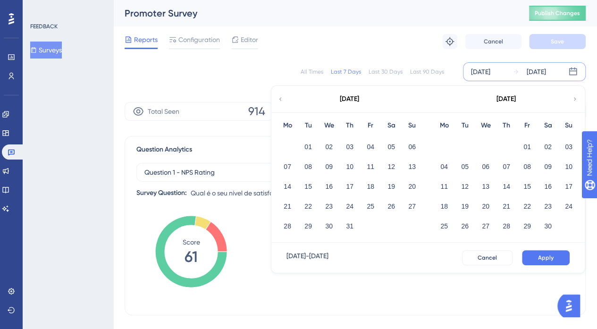
click at [281, 97] on icon at bounding box center [280, 99] width 7 height 8
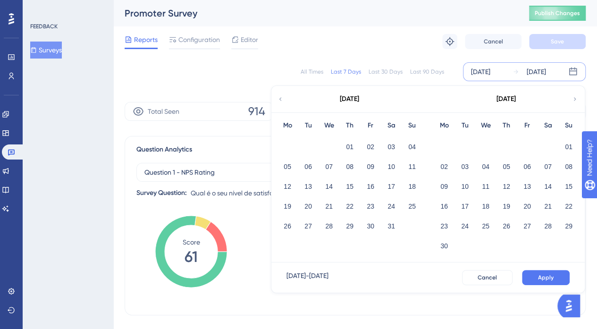
click at [278, 98] on icon at bounding box center [280, 99] width 7 height 8
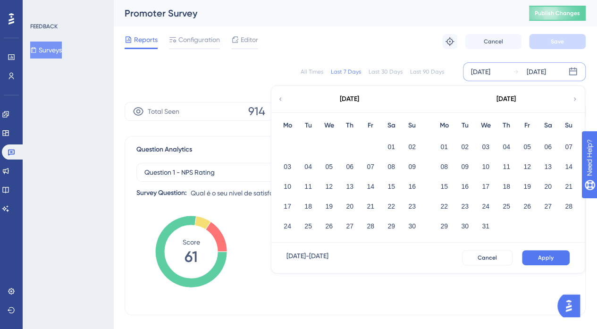
click at [285, 100] on div "[DATE]" at bounding box center [349, 99] width 156 height 26
click at [281, 98] on icon at bounding box center [280, 99] width 7 height 8
click at [437, 144] on button "01" at bounding box center [444, 147] width 16 height 16
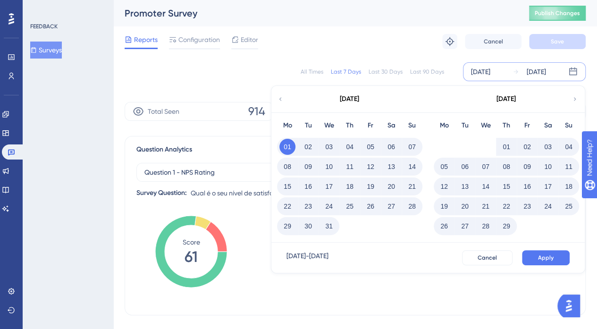
click at [573, 101] on icon at bounding box center [575, 99] width 7 height 8
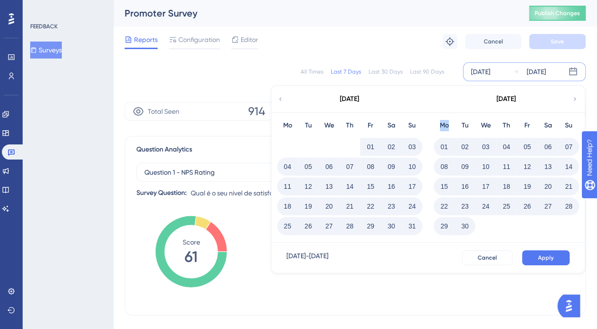
click at [573, 101] on icon at bounding box center [575, 99] width 7 height 8
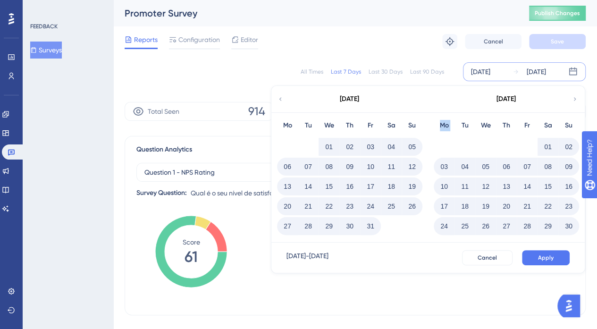
click at [573, 101] on icon at bounding box center [575, 99] width 7 height 8
click at [274, 105] on div "[DATE]" at bounding box center [349, 99] width 156 height 26
click at [277, 101] on icon at bounding box center [280, 99] width 7 height 8
click at [570, 224] on button "30" at bounding box center [569, 226] width 16 height 16
click at [554, 255] on button "Apply" at bounding box center [546, 257] width 48 height 15
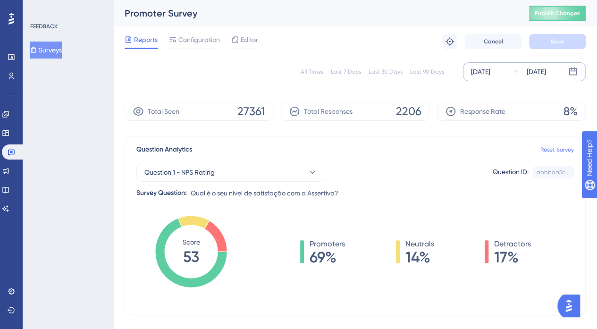
click at [486, 69] on div "[DATE]" at bounding box center [480, 71] width 19 height 11
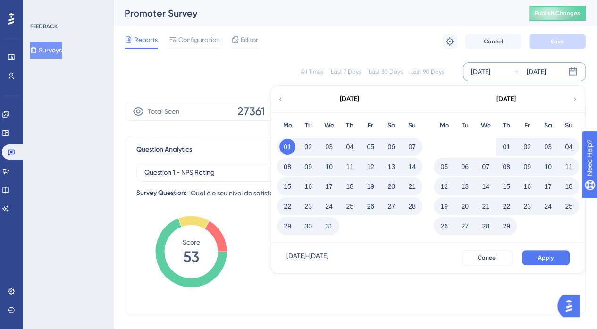
click at [577, 95] on icon at bounding box center [575, 99] width 7 height 8
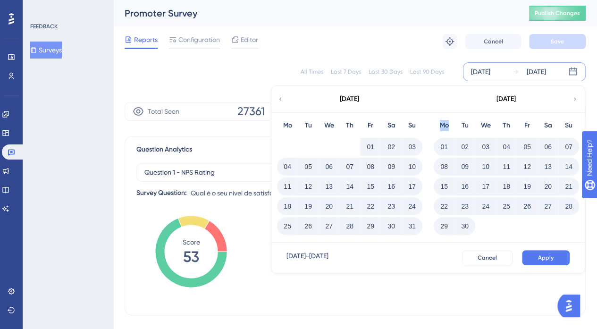
click at [577, 95] on icon at bounding box center [575, 99] width 7 height 8
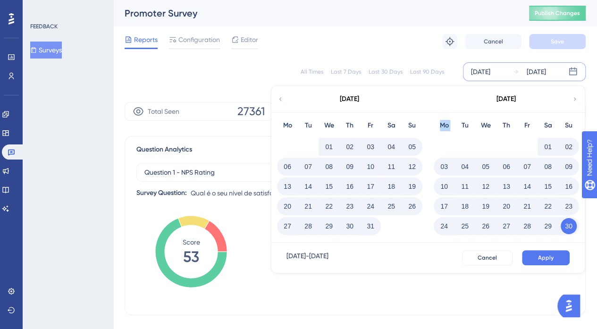
click at [577, 95] on icon at bounding box center [575, 99] width 7 height 8
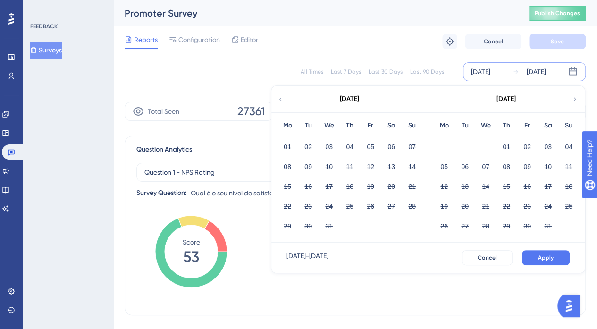
click at [283, 98] on icon at bounding box center [280, 99] width 7 height 8
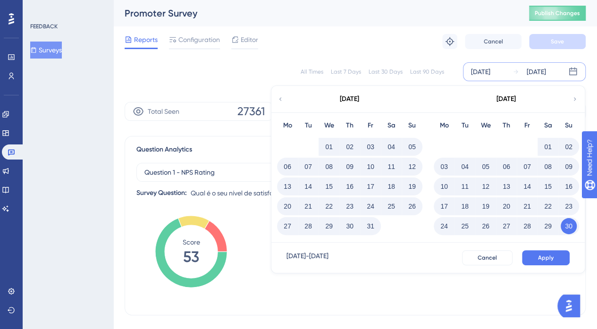
click at [545, 146] on button "01" at bounding box center [548, 147] width 16 height 16
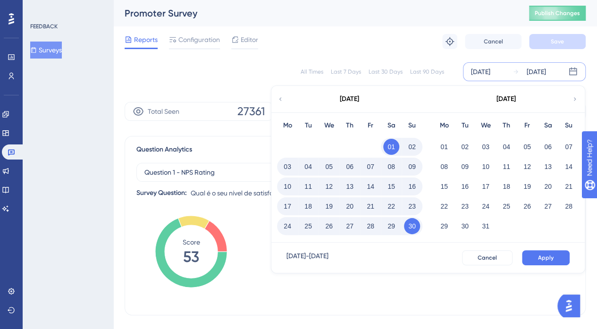
click at [411, 229] on button "30" at bounding box center [412, 226] width 16 height 16
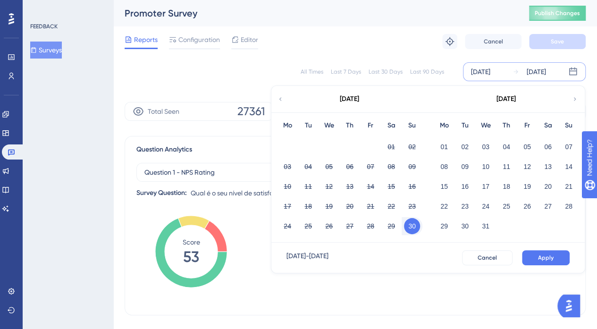
click at [416, 232] on button "30" at bounding box center [412, 226] width 16 height 16
click at [389, 148] on button "01" at bounding box center [391, 147] width 16 height 16
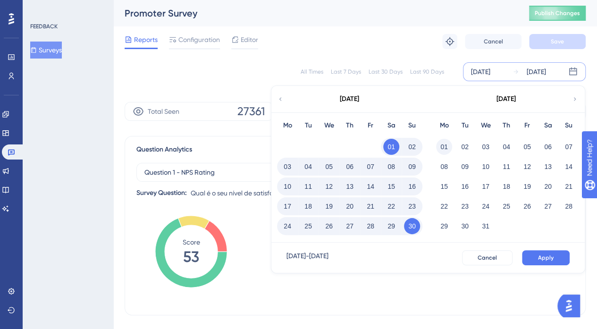
click at [444, 146] on button "01" at bounding box center [444, 147] width 16 height 16
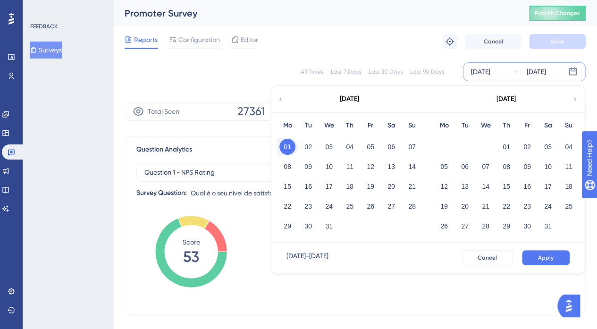
click at [575, 98] on icon at bounding box center [575, 98] width 2 height 3
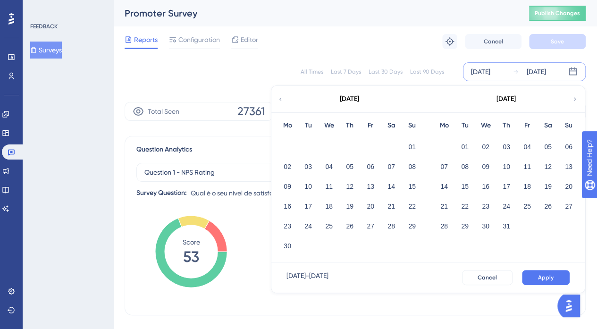
click at [575, 98] on icon at bounding box center [575, 98] width 2 height 3
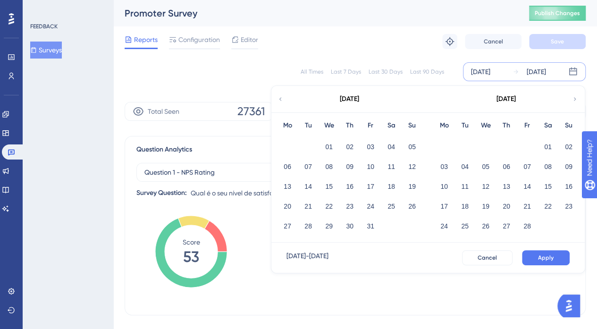
click at [280, 101] on icon at bounding box center [280, 99] width 7 height 8
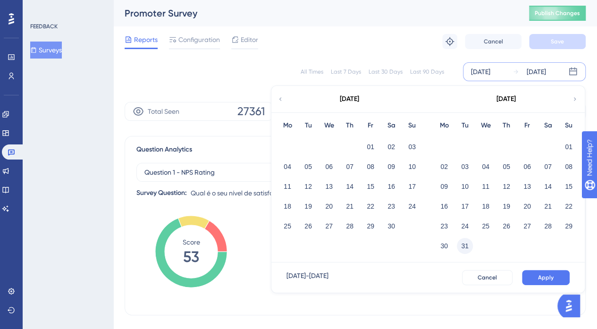
click at [467, 247] on button "31" at bounding box center [465, 246] width 16 height 16
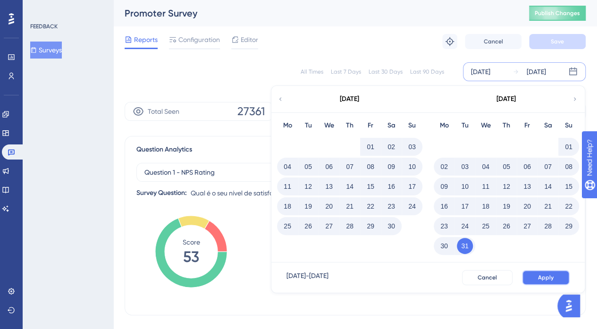
click at [560, 275] on button "Apply" at bounding box center [546, 277] width 48 height 15
